Goal: Information Seeking & Learning: Learn about a topic

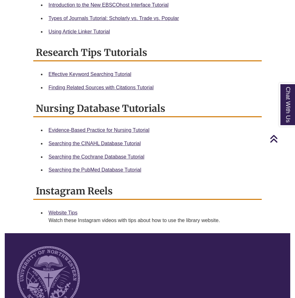
scroll to position [453, 0]
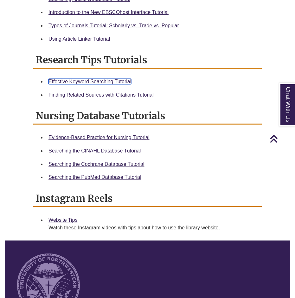
click at [93, 79] on link "Effective Keyword Searching Tutorial" at bounding box center [90, 81] width 83 height 5
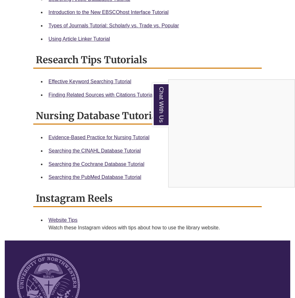
click at [85, 90] on div "Chat With Us" at bounding box center [147, 149] width 295 height 298
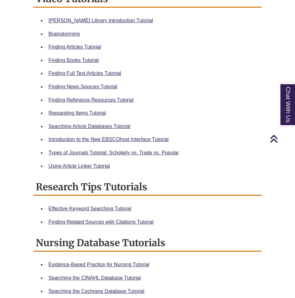
scroll to position [0, 0]
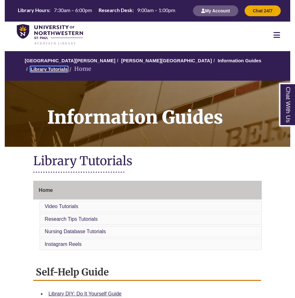
click at [68, 66] on link "Library Tutorials" at bounding box center [48, 68] width 37 height 5
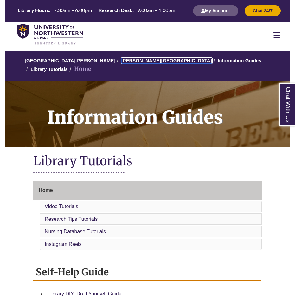
click at [132, 63] on link "[PERSON_NAME][GEOGRAPHIC_DATA]" at bounding box center [167, 60] width 91 height 5
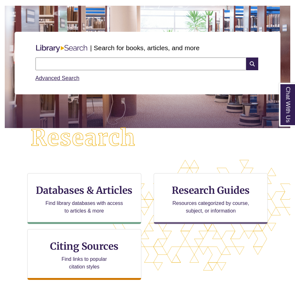
scroll to position [46, 0]
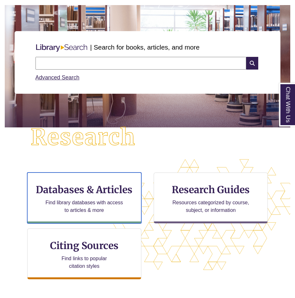
click at [72, 190] on h3 "Databases & Articles" at bounding box center [84, 189] width 103 height 12
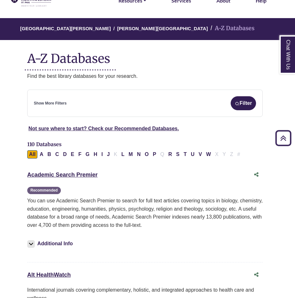
scroll to position [0, 3]
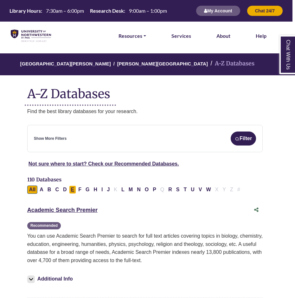
click at [71, 190] on button "E" at bounding box center [72, 189] width 7 height 8
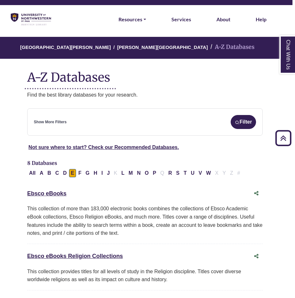
scroll to position [0, 3]
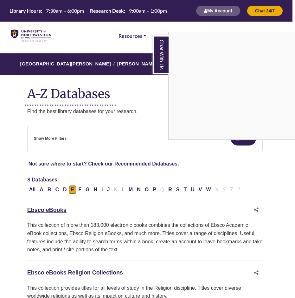
click at [35, 189] on div "Chat With Us" at bounding box center [147, 149] width 295 height 298
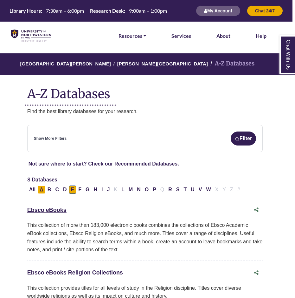
click at [44, 192] on button "A" at bounding box center [42, 189] width 8 height 8
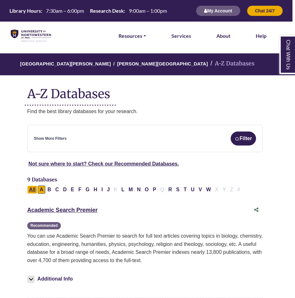
click at [32, 189] on button "All" at bounding box center [32, 189] width 10 height 8
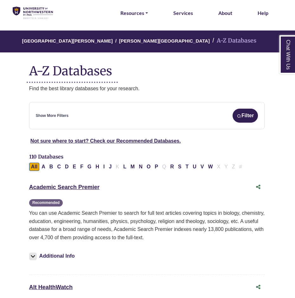
scroll to position [24, 1]
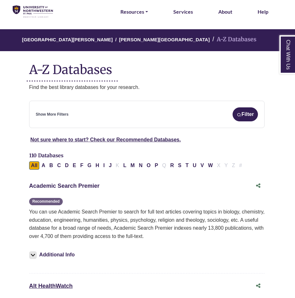
click at [49, 189] on link "Academic Search Premier This link opens in a new window" at bounding box center [64, 185] width 70 height 6
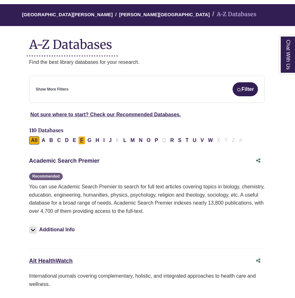
scroll to position [50, 1]
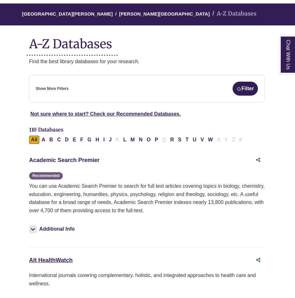
click at [79, 162] on link "Academic Search Premier This link opens in a new window" at bounding box center [64, 160] width 70 height 6
click at [62, 163] on link "Academic Search Premier This link opens in a new window" at bounding box center [64, 160] width 70 height 6
